Goal: Task Accomplishment & Management: Complete application form

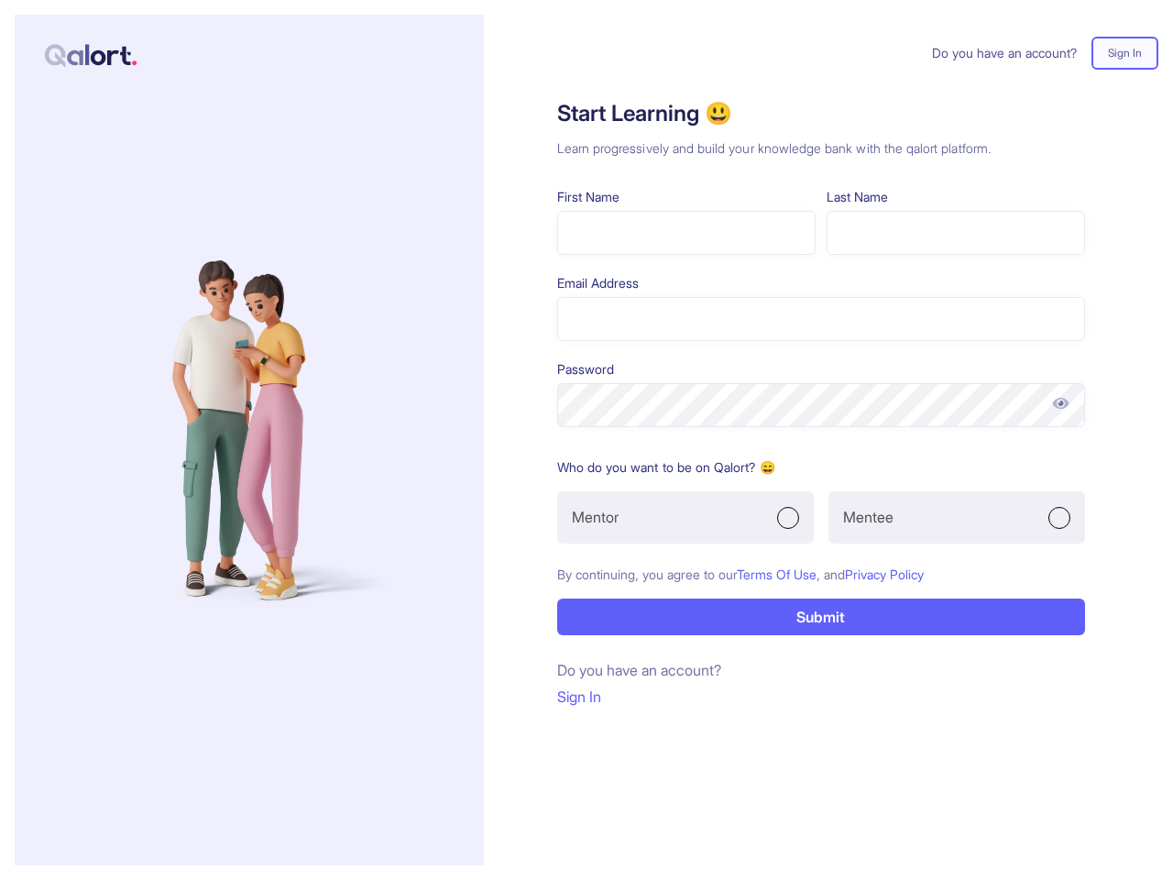
click at [586, 440] on form "First Name Last Name Email Address Password Who do you want to be on Qalort? 😄 …" at bounding box center [821, 411] width 528 height 448
click at [1060, 403] on img at bounding box center [1060, 403] width 19 height 18
click at [685, 517] on div "Mentor" at bounding box center [685, 517] width 257 height 52
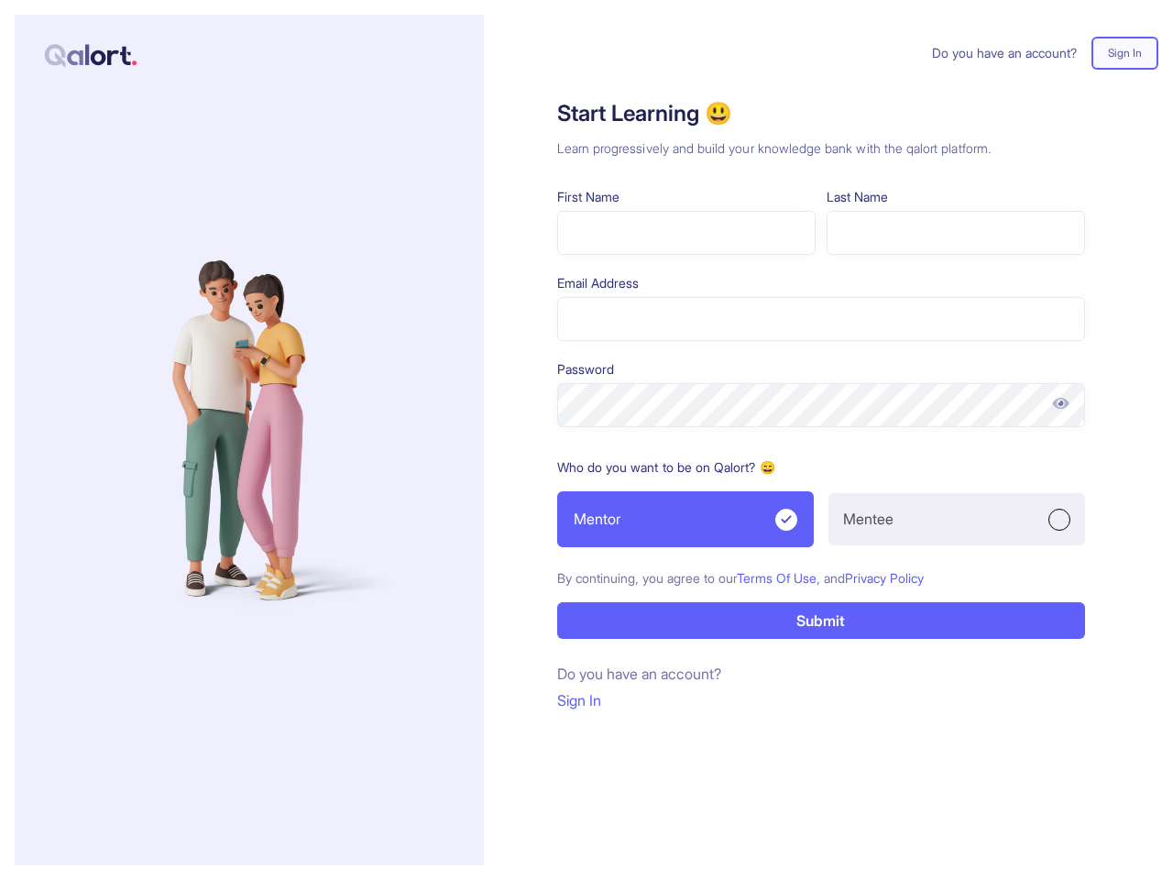
click at [957, 517] on div "Mentee" at bounding box center [956, 519] width 257 height 52
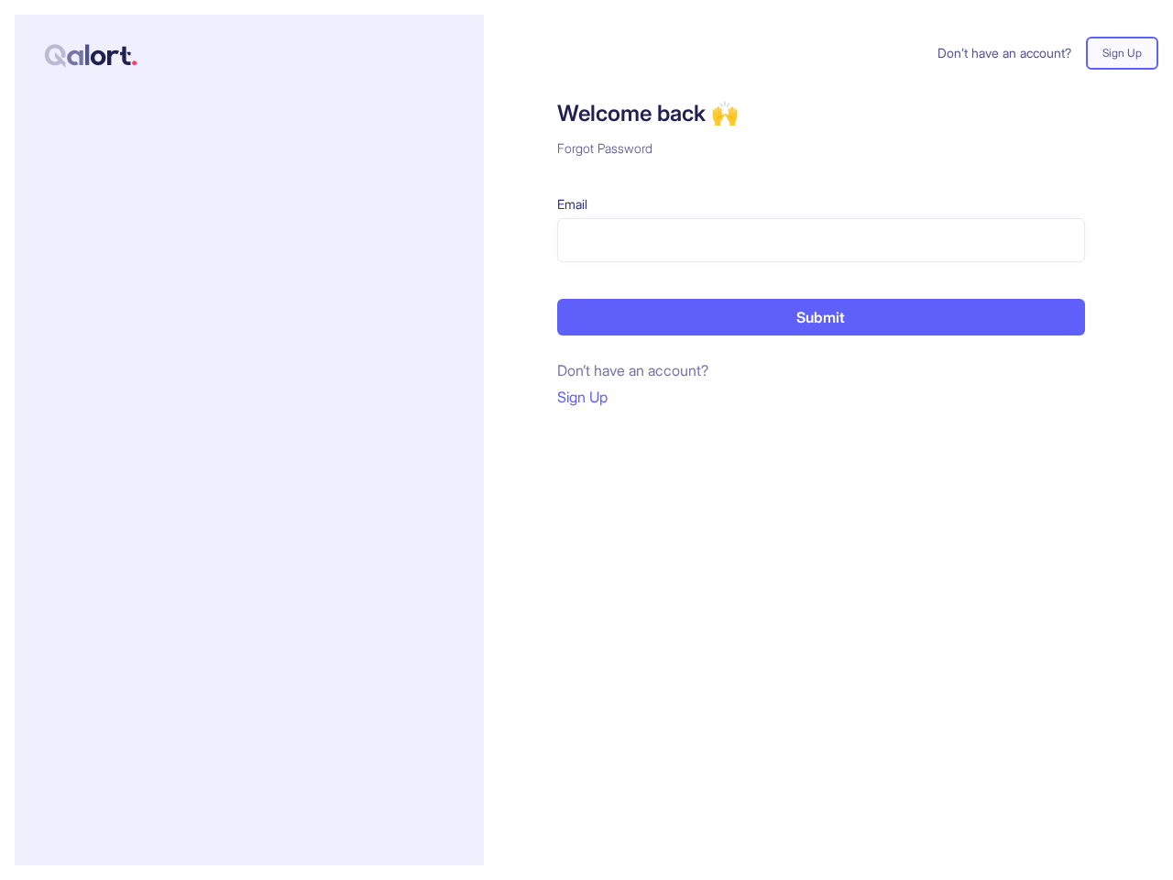
click at [586, 440] on div "Don’t have an account? Sign Up Welcome back 🙌 Forgot Password Email Submit Don’…" at bounding box center [821, 440] width 674 height 850
